Goal: Task Accomplishment & Management: Use online tool/utility

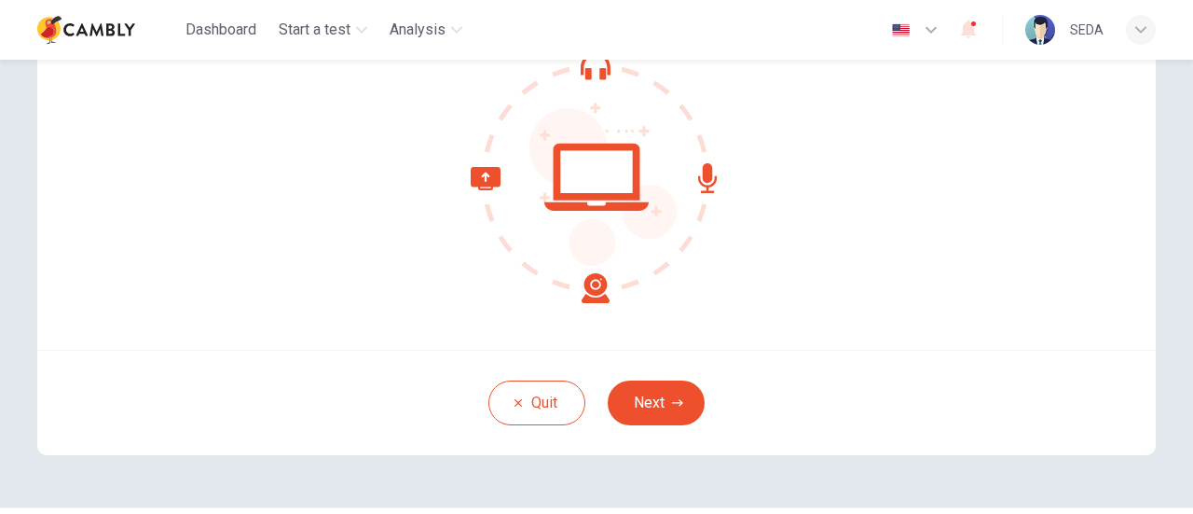
scroll to position [262, 0]
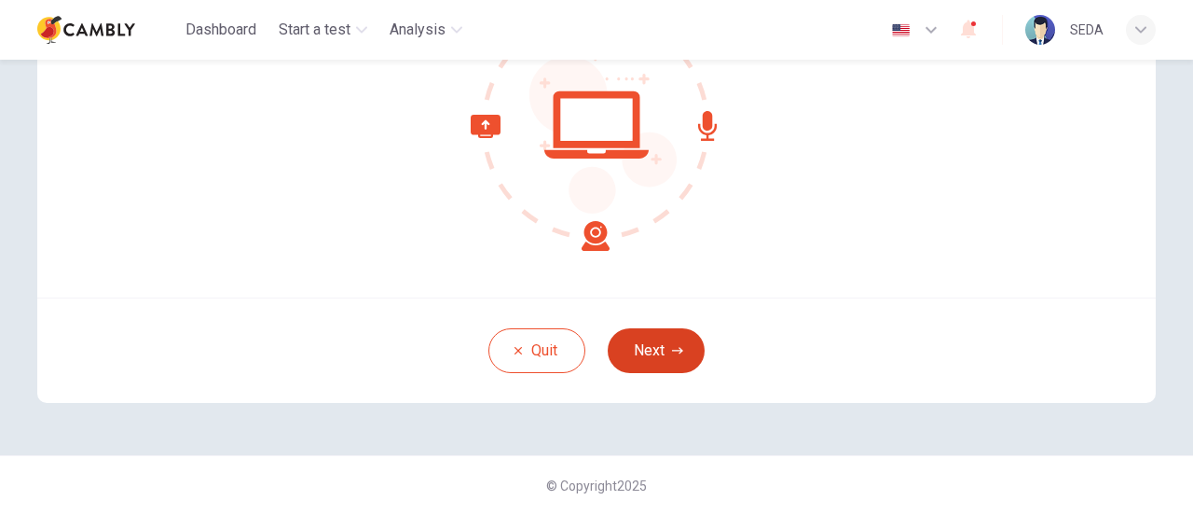
click at [666, 338] on button "Next" at bounding box center [656, 350] width 97 height 45
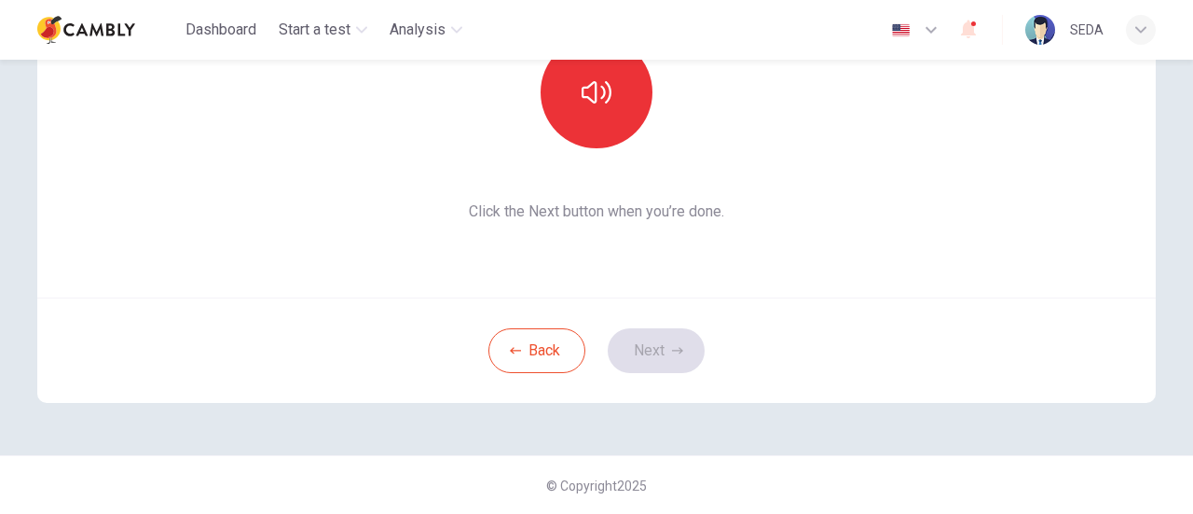
click at [654, 349] on div "Back Next" at bounding box center [596, 349] width 1118 height 105
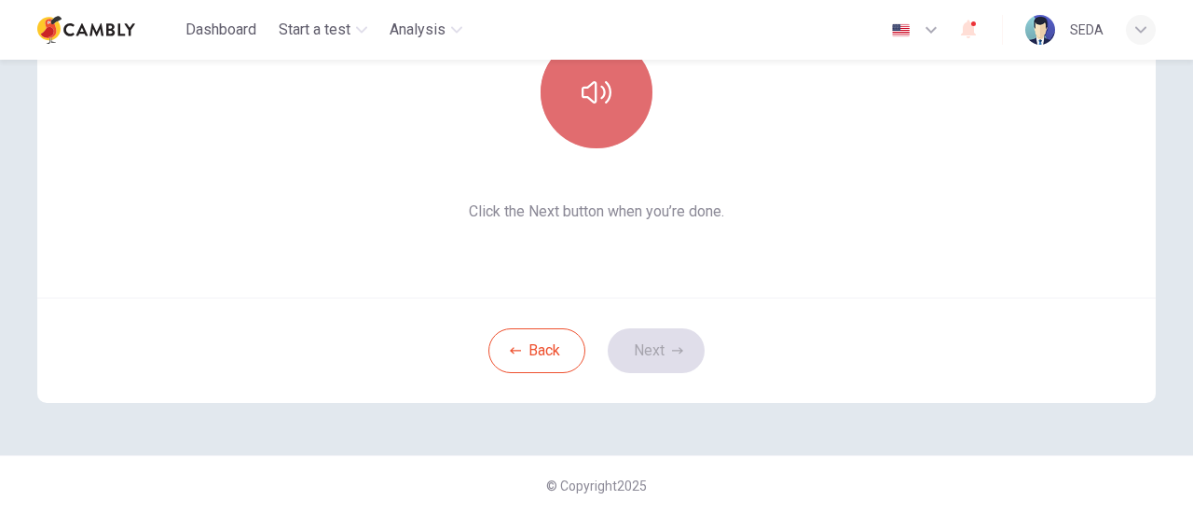
click at [593, 112] on button "button" at bounding box center [597, 92] width 112 height 112
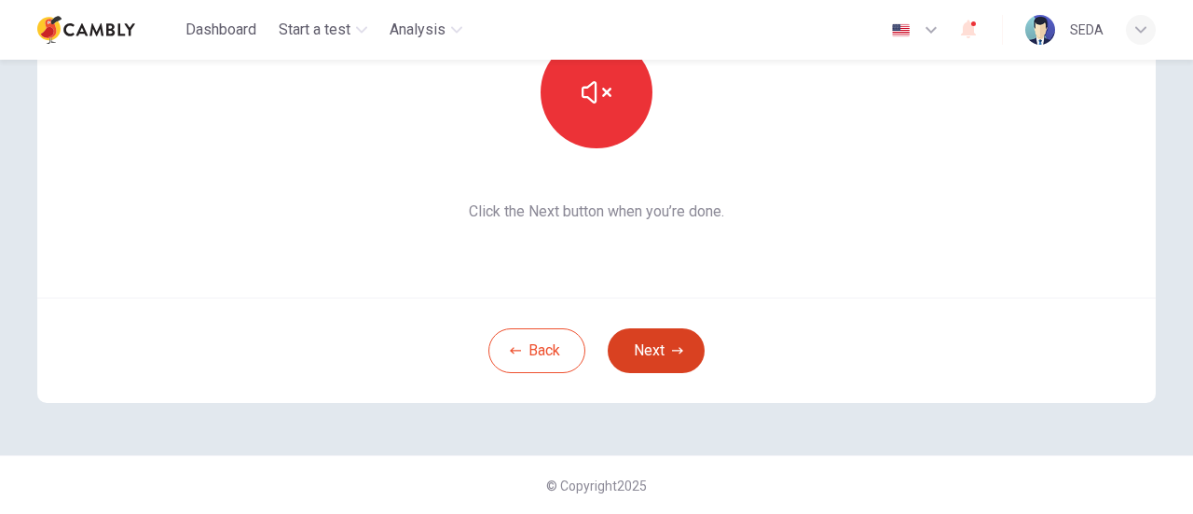
click at [649, 346] on button "Next" at bounding box center [656, 350] width 97 height 45
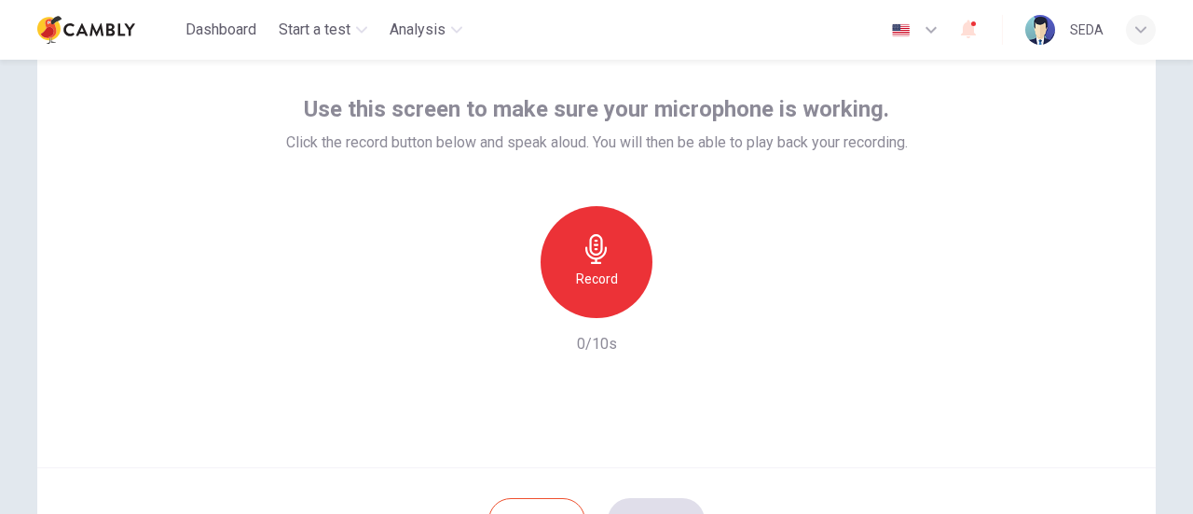
scroll to position [75, 0]
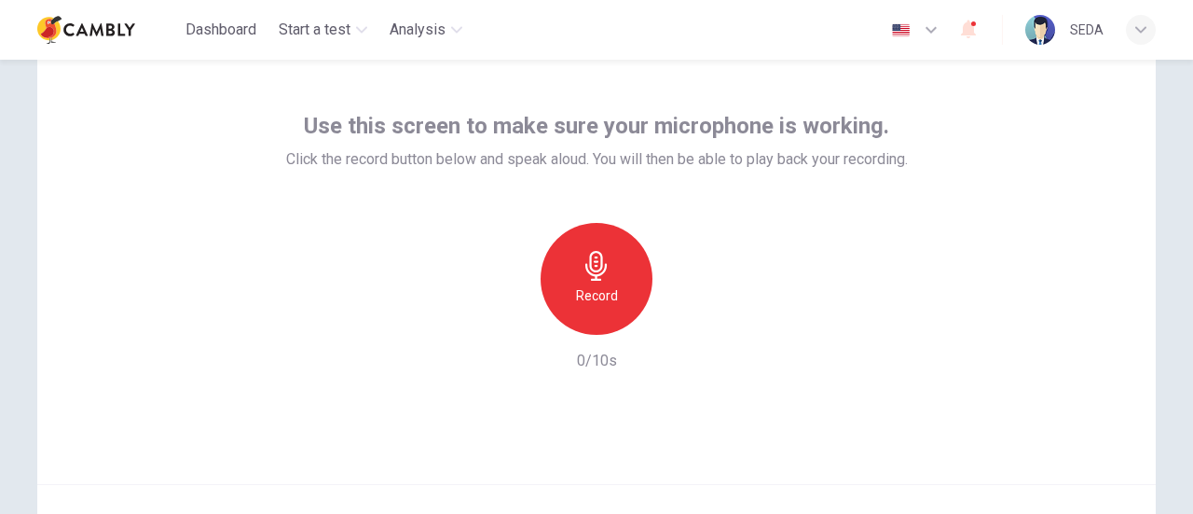
click at [568, 258] on div "Record" at bounding box center [597, 279] width 112 height 112
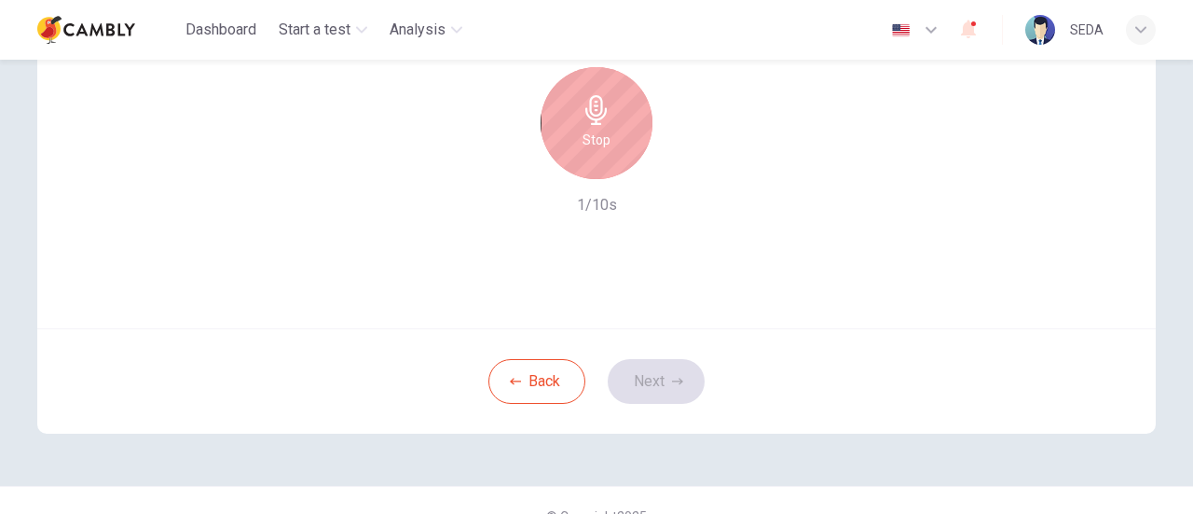
scroll to position [262, 0]
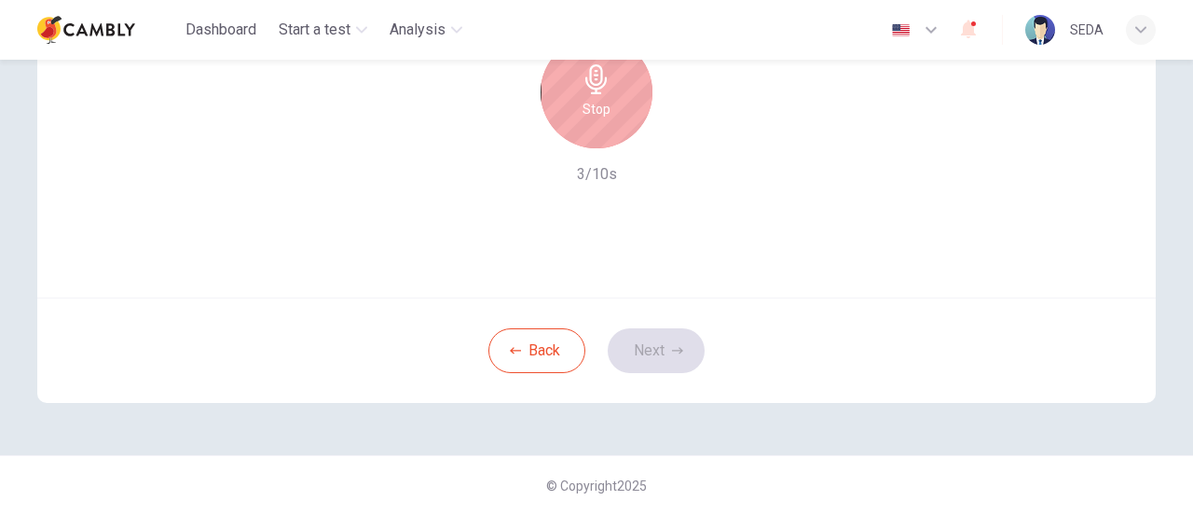
click at [595, 130] on div "Stop" at bounding box center [597, 92] width 112 height 112
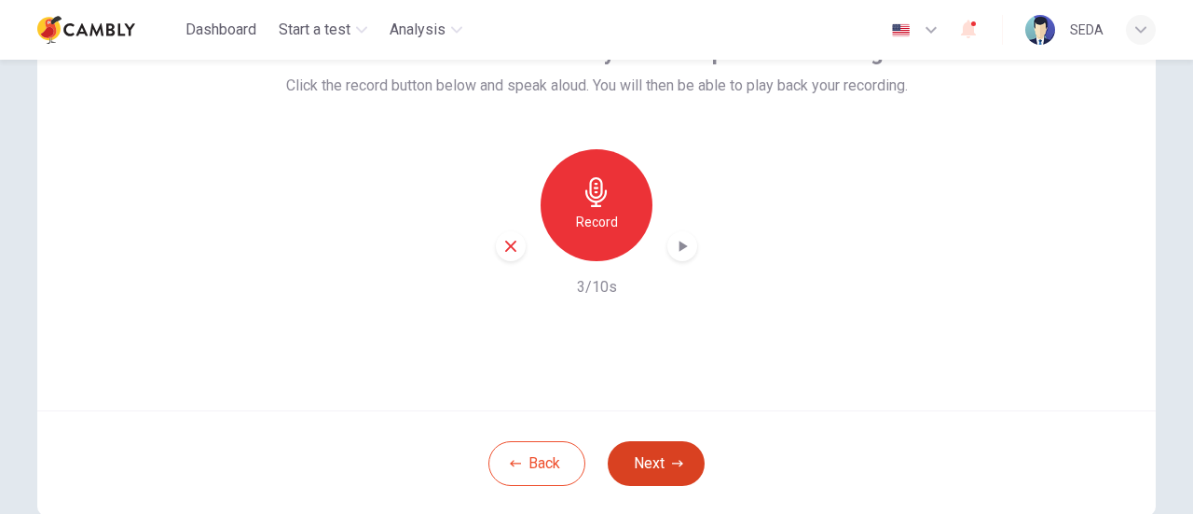
scroll to position [169, 0]
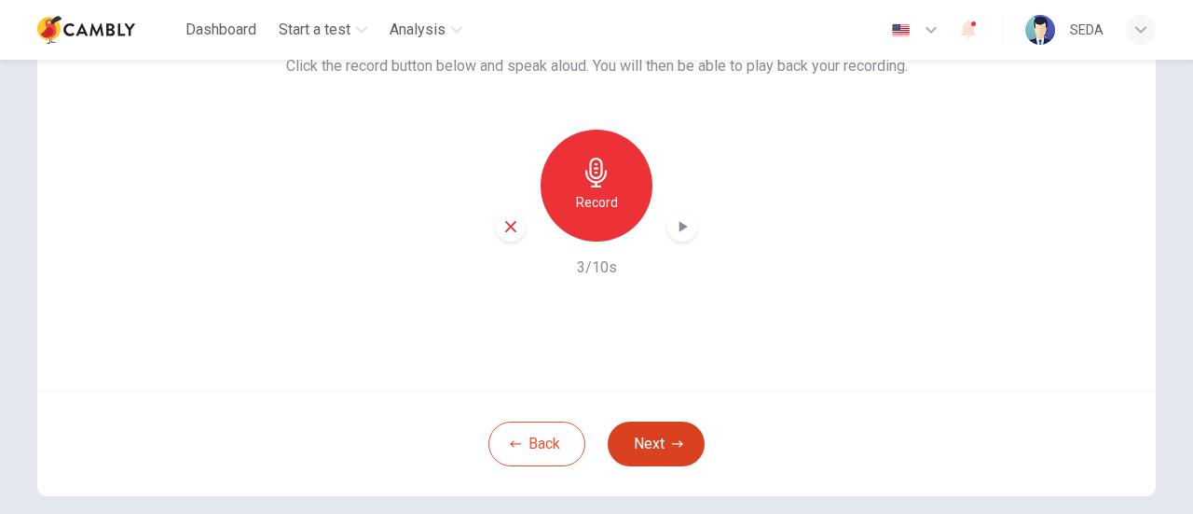
click at [643, 434] on button "Next" at bounding box center [656, 443] width 97 height 45
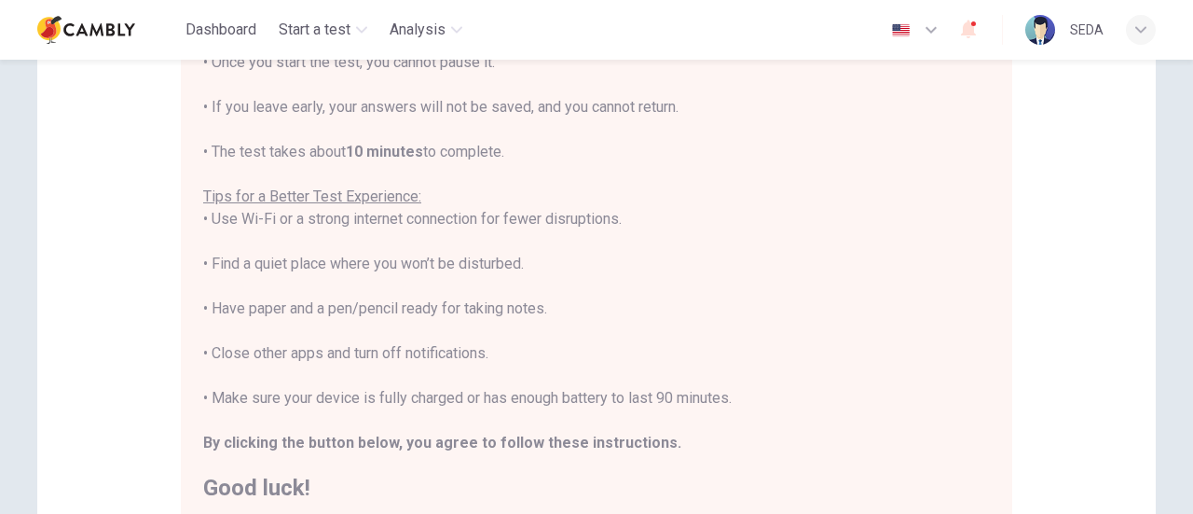
scroll to position [280, 0]
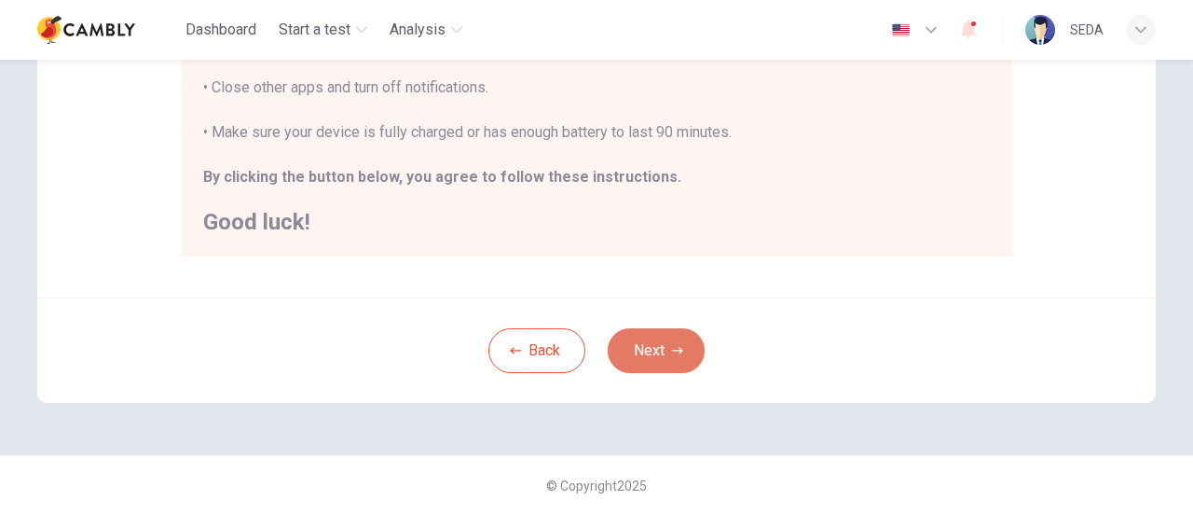
click at [667, 363] on button "Next" at bounding box center [656, 350] width 97 height 45
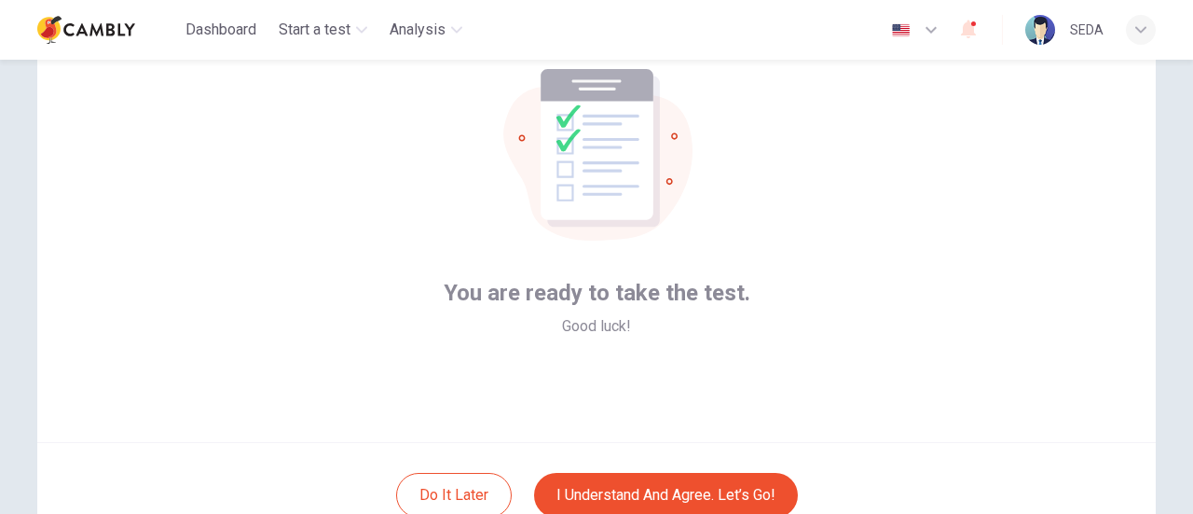
scroll to position [262, 0]
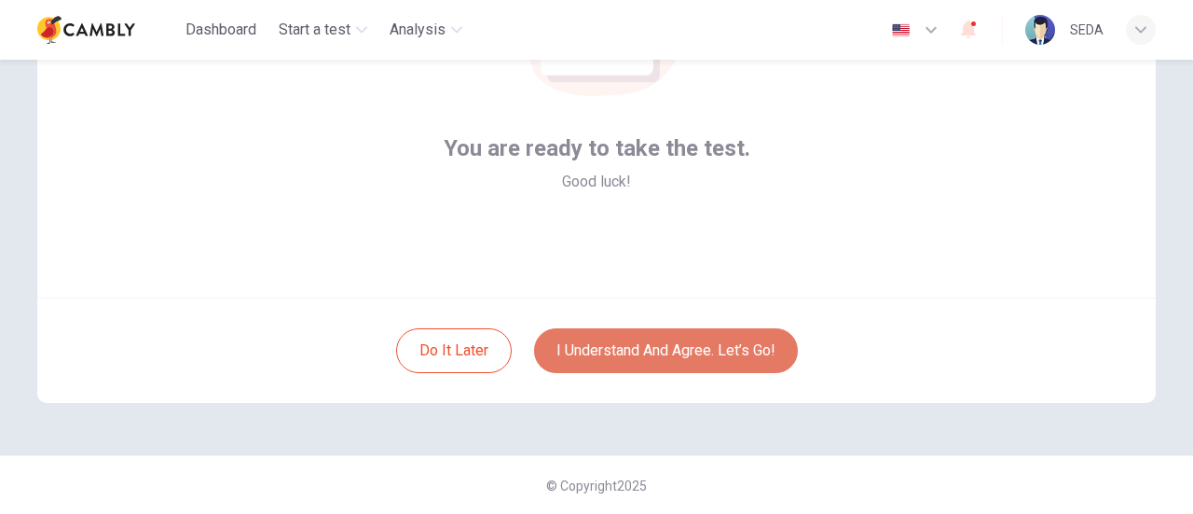
click at [652, 360] on button "I understand and agree. Let’s go!" at bounding box center [666, 350] width 264 height 45
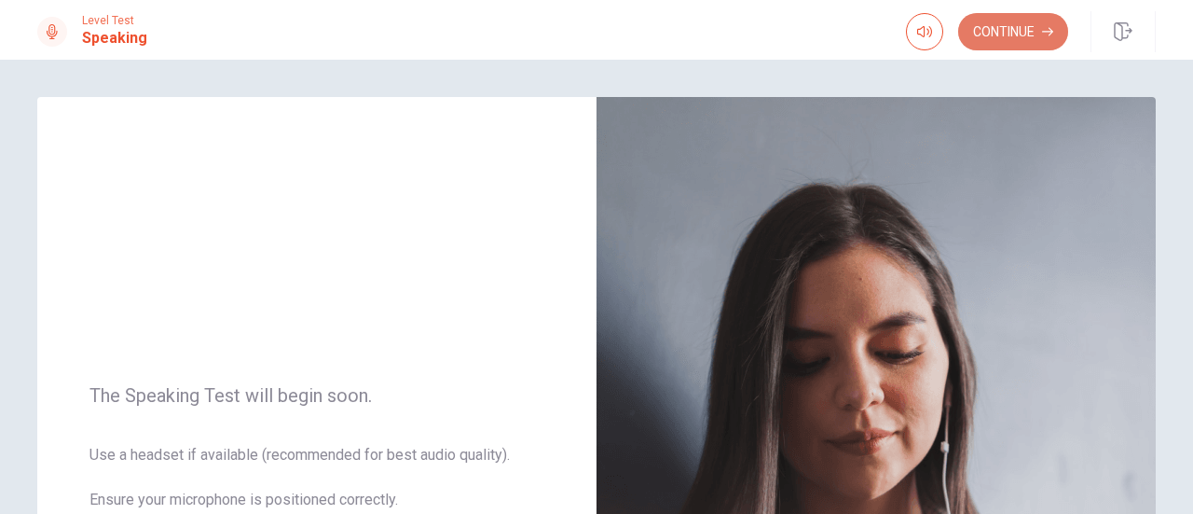
click at [1020, 37] on button "Continue" at bounding box center [1013, 31] width 110 height 37
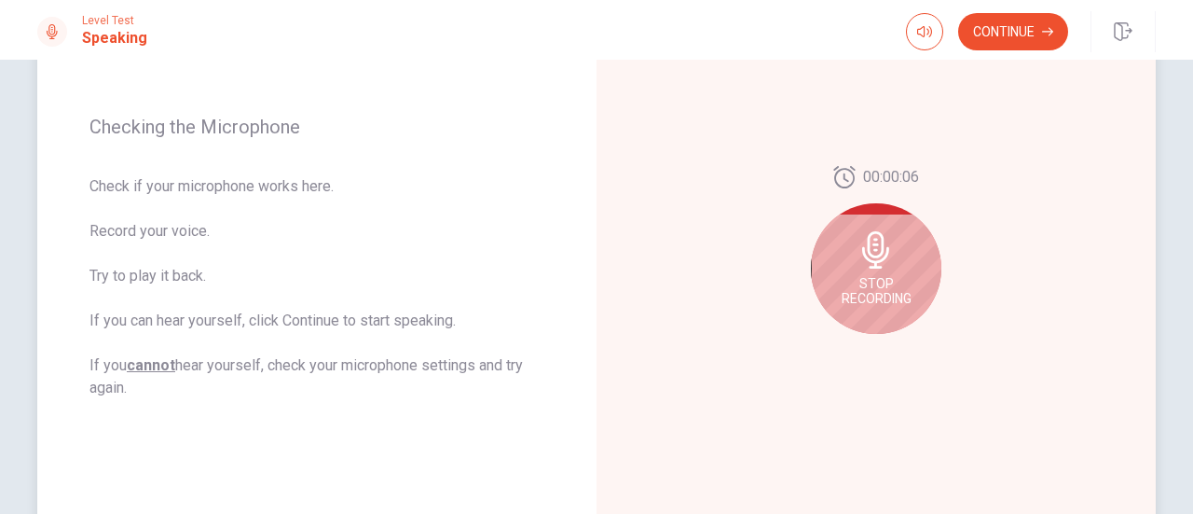
scroll to position [280, 0]
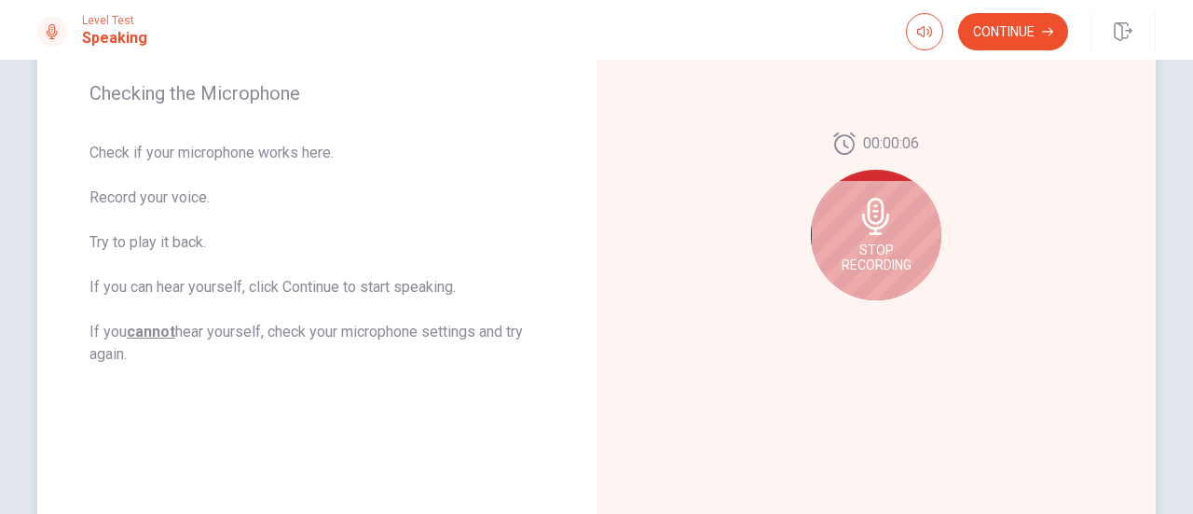
click at [835, 230] on div "Stop Recording" at bounding box center [876, 235] width 130 height 130
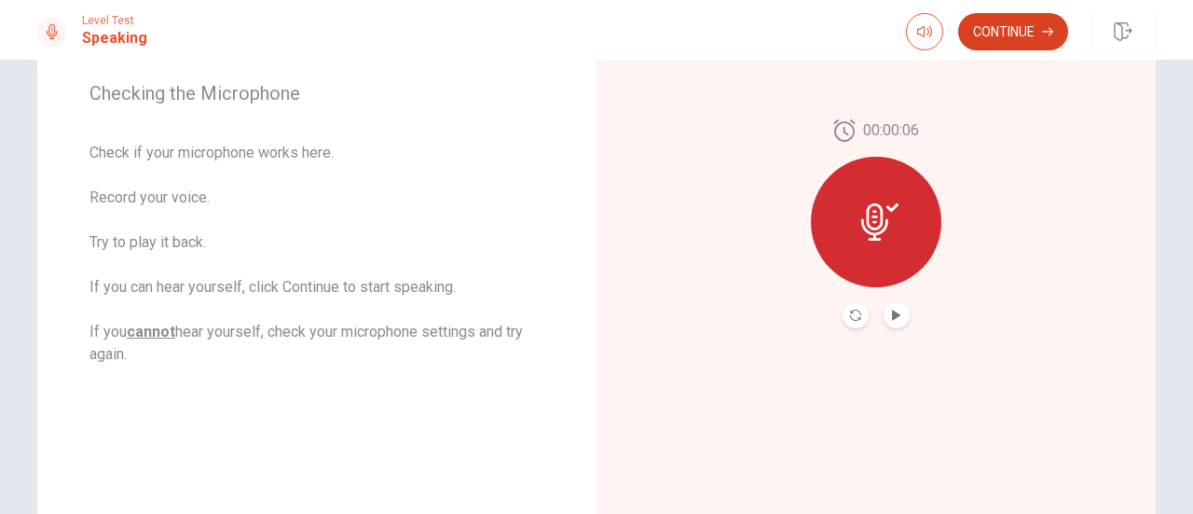
click at [979, 36] on button "Continue" at bounding box center [1013, 31] width 110 height 37
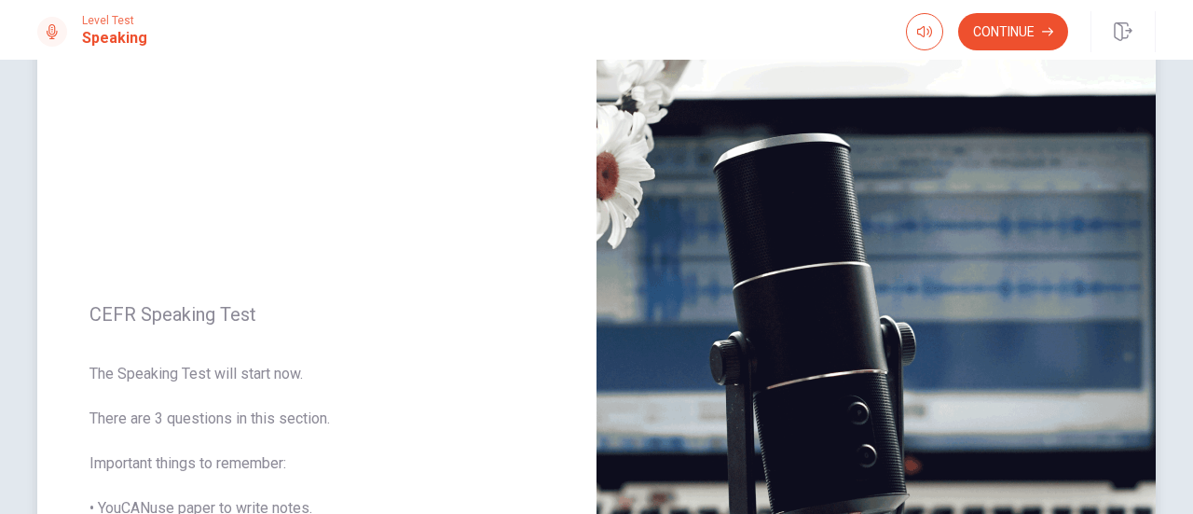
scroll to position [93, 0]
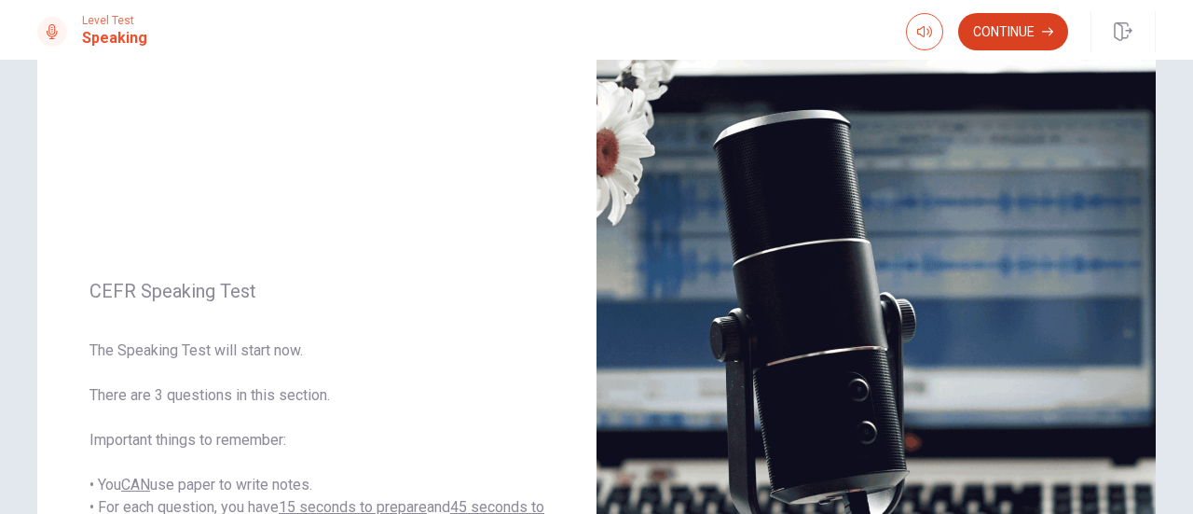
click at [997, 40] on button "Continue" at bounding box center [1013, 31] width 110 height 37
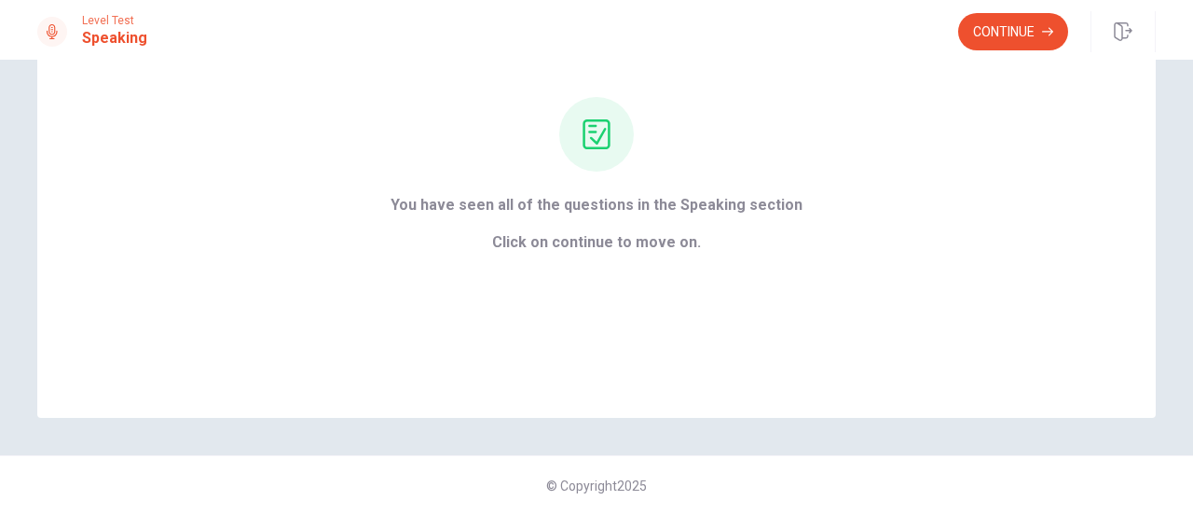
scroll to position [2, 0]
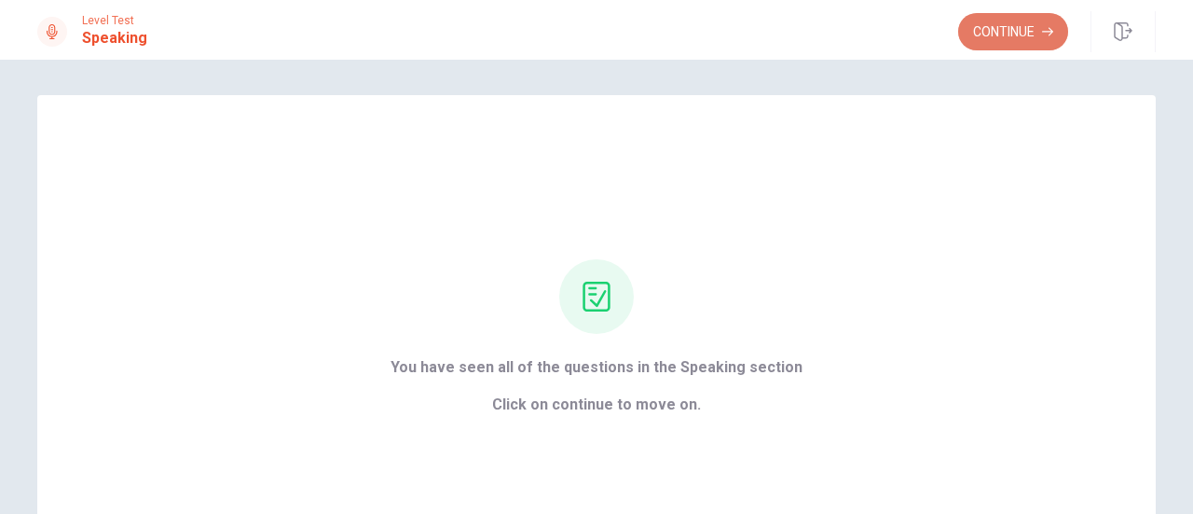
click at [999, 34] on button "Continue" at bounding box center [1013, 31] width 110 height 37
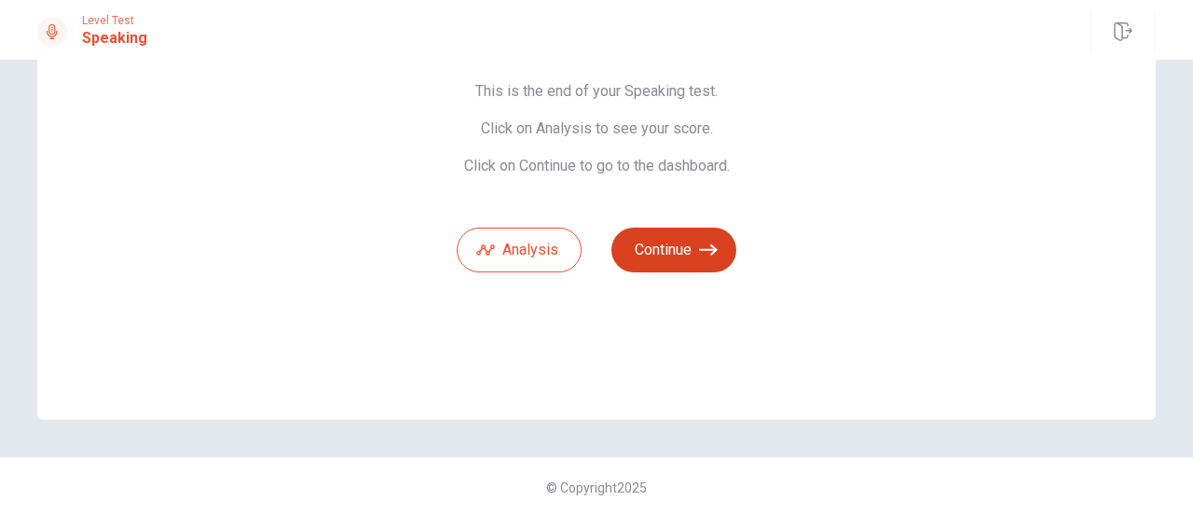
scroll to position [164, 0]
click at [692, 260] on button "Continue" at bounding box center [673, 248] width 125 height 45
